Goal: Find specific page/section: Find specific page/section

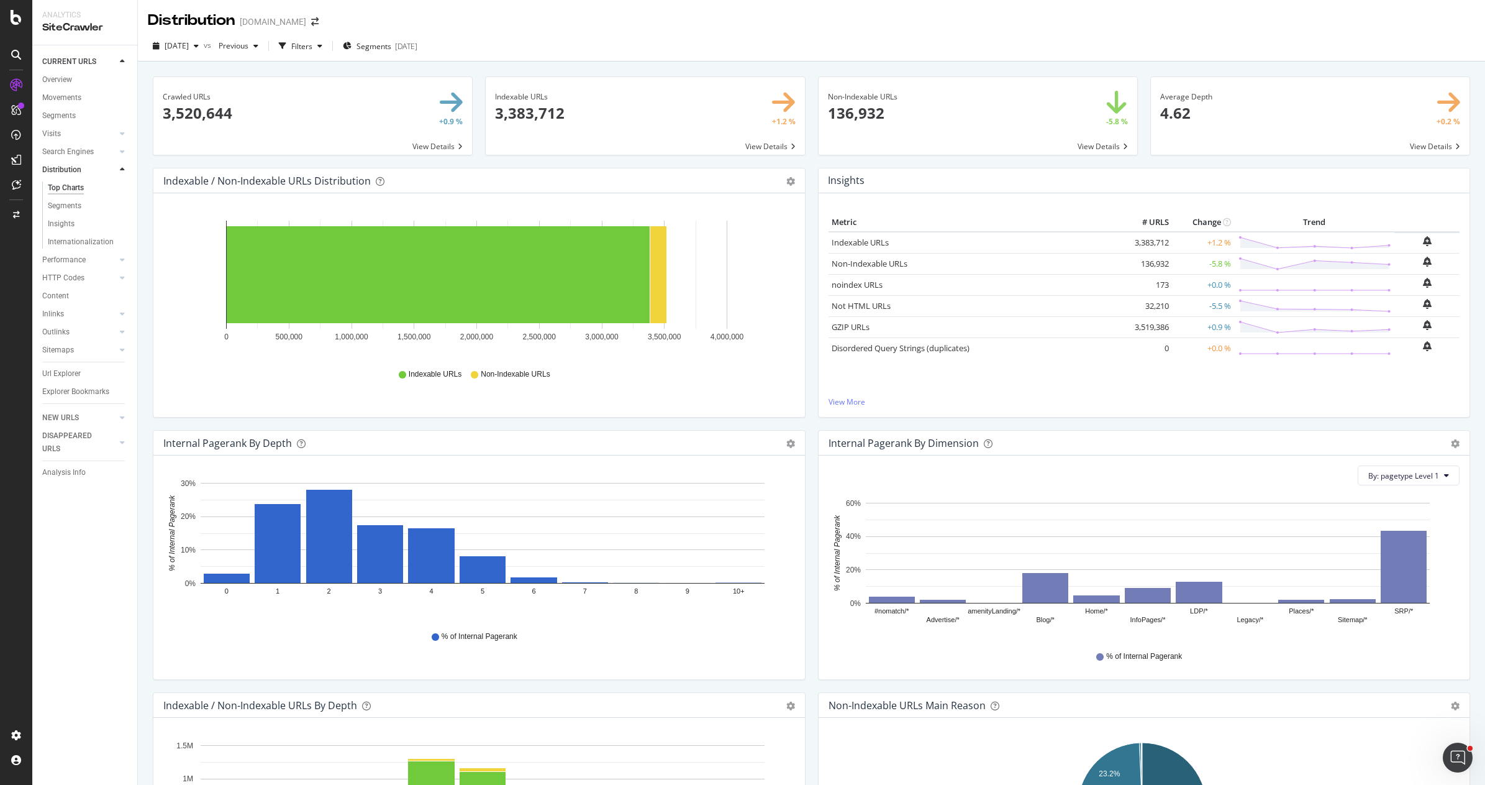
scroll to position [1524, 0]
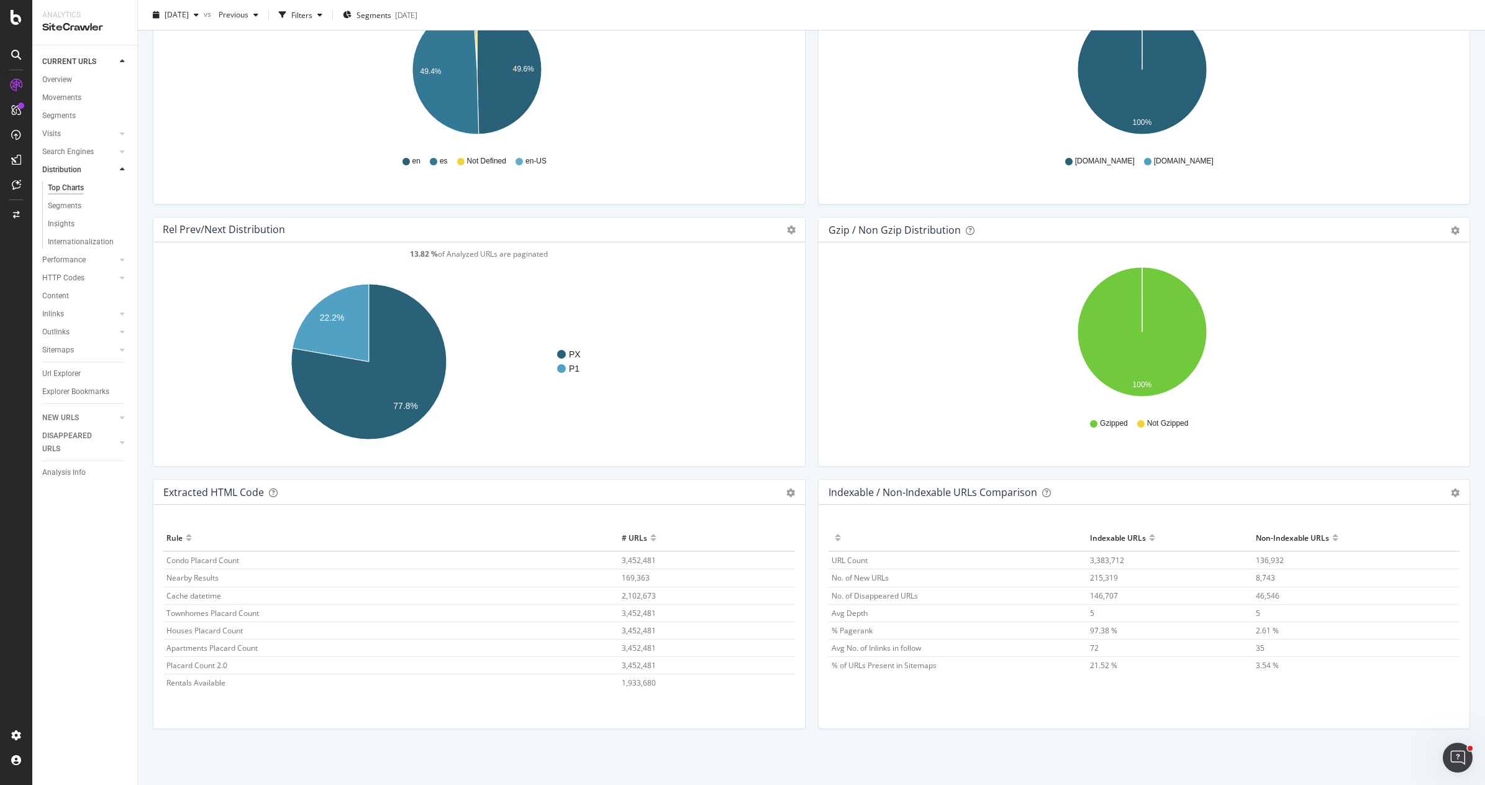
click at [812, 217] on div "Gzip / Non Gzip Distribution Pie Table Export as CSV Add to Custom Report Hold …" at bounding box center [1144, 348] width 665 height 262
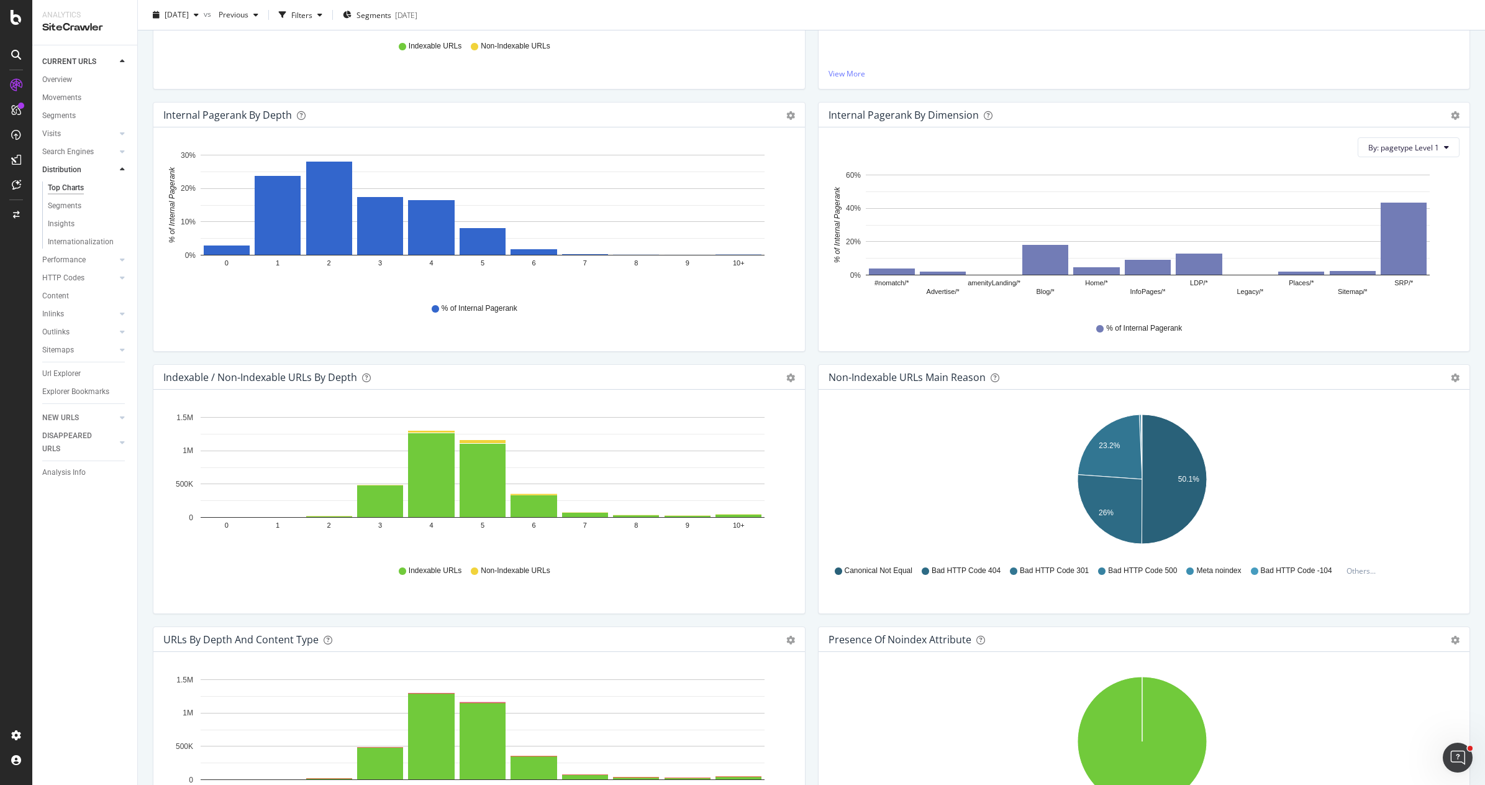
scroll to position [0, 0]
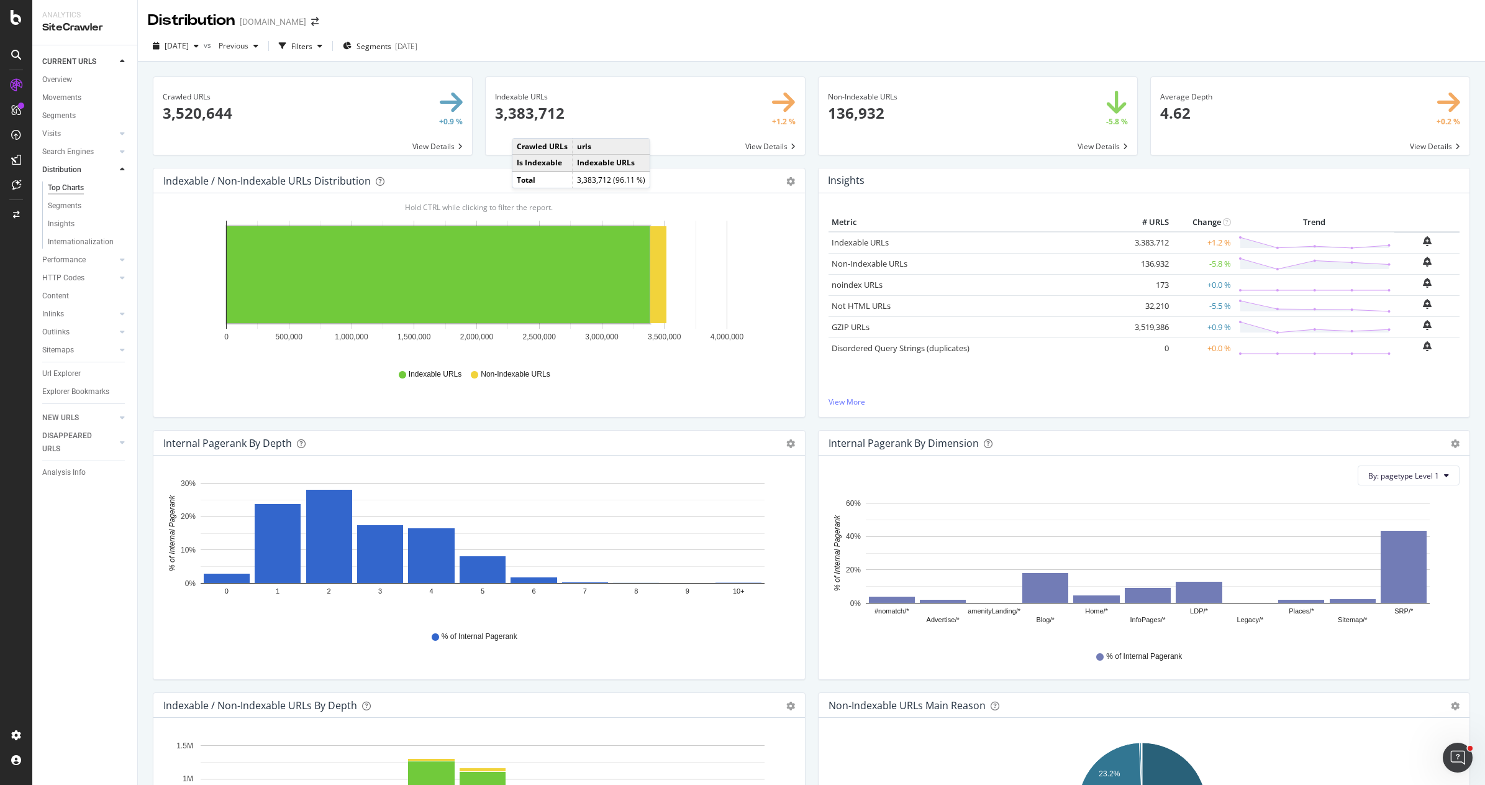
click at [547, 25] on div "Distribution [DOMAIN_NAME]" at bounding box center [811, 15] width 1347 height 31
click at [555, 37] on div "[DATE] vs Previous Filters Segments [DATE]" at bounding box center [811, 48] width 1347 height 25
click at [56, 140] on div "ActionBoard" at bounding box center [70, 140] width 48 height 12
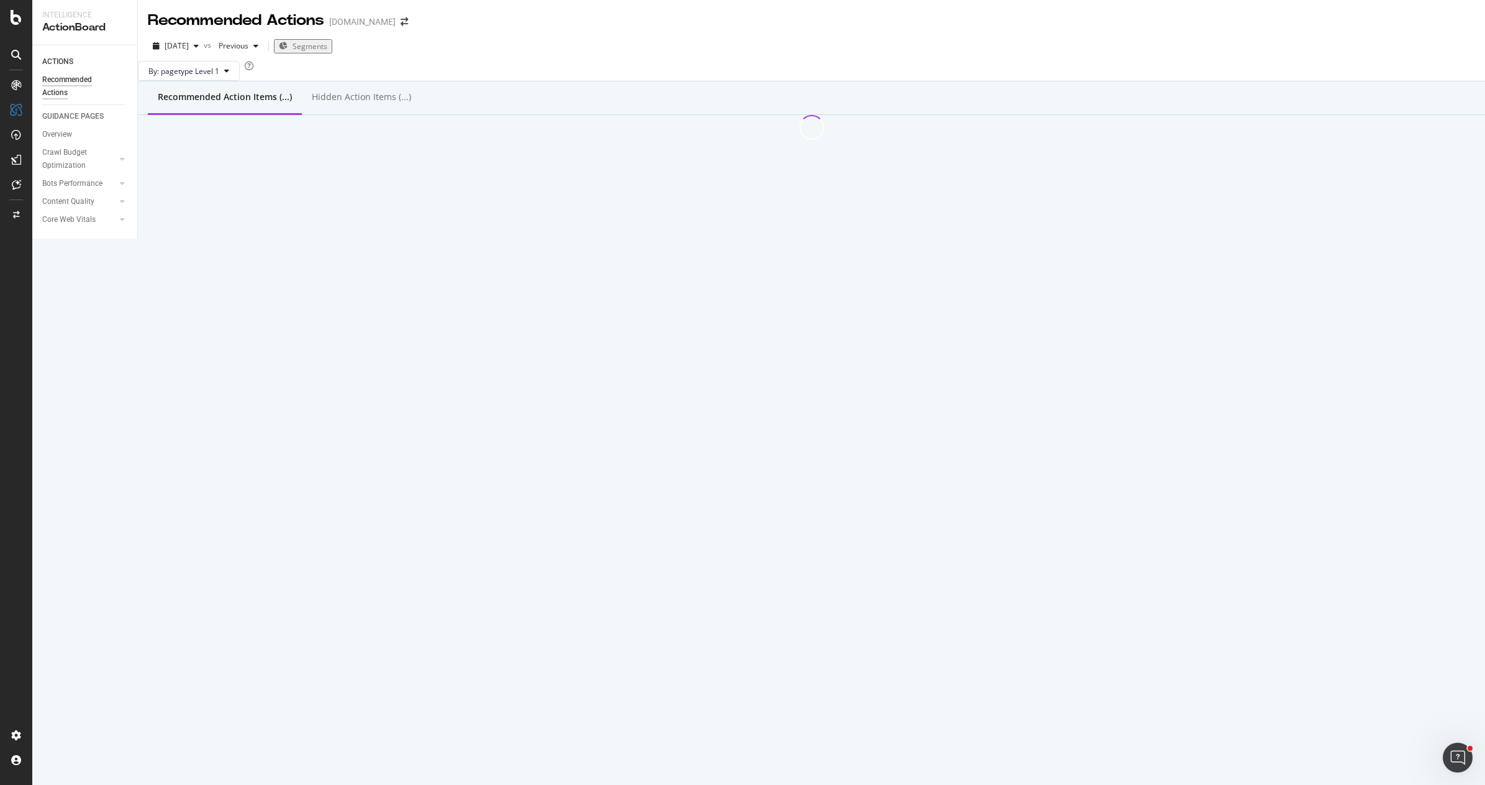
click at [376, 80] on div "By: pagetype Level 1" at bounding box center [811, 71] width 1347 height 20
click at [408, 81] on div "By: pagetype Level 1" at bounding box center [811, 71] width 1347 height 20
click at [575, 78] on div "By: pagetype Level 1" at bounding box center [811, 71] width 1347 height 20
click at [380, 80] on div "By: pagetype Level 1" at bounding box center [811, 71] width 1347 height 20
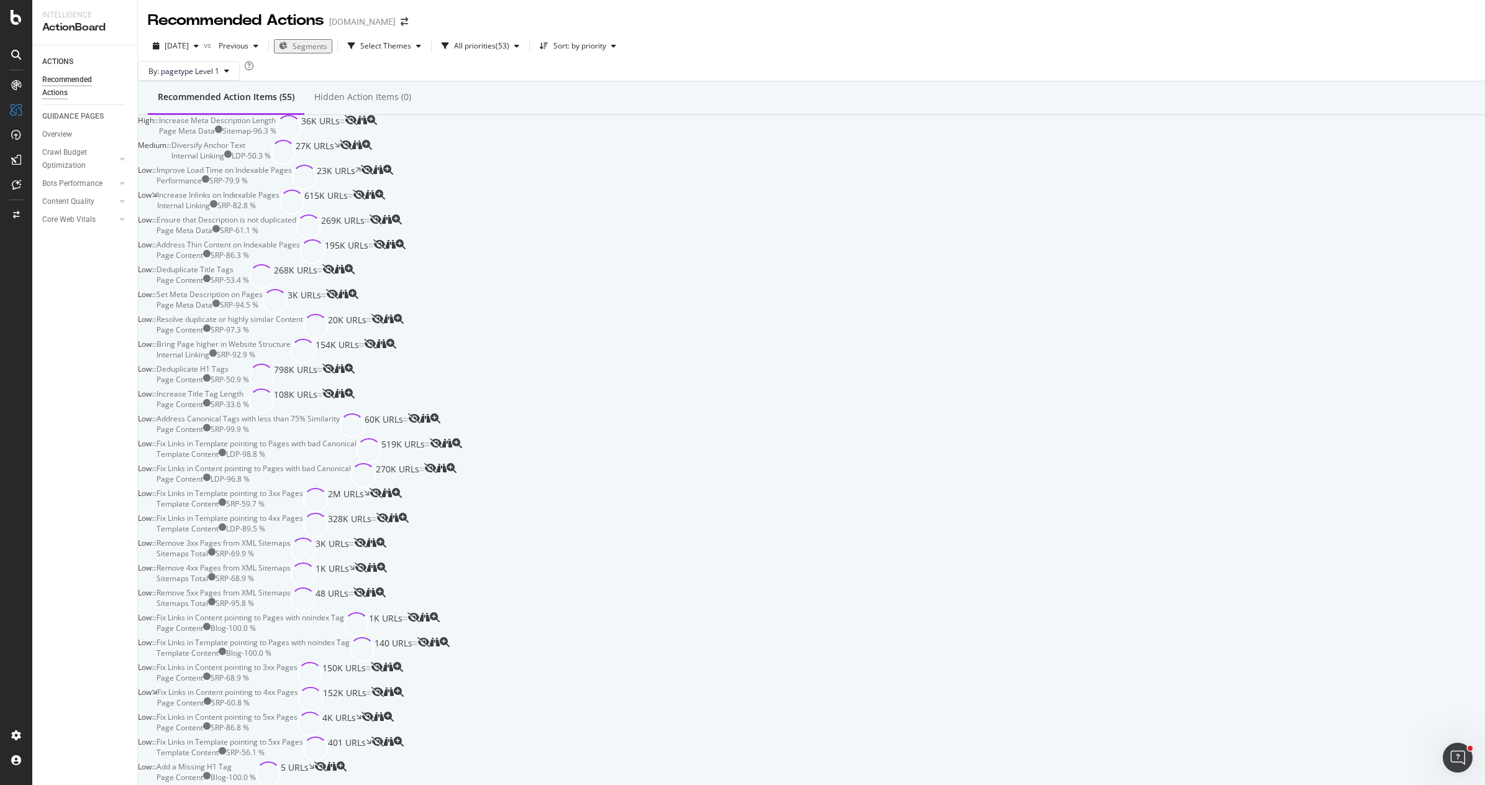
click at [766, 61] on div "By: pagetype Level 1" at bounding box center [811, 71] width 1347 height 20
